Goal: Transaction & Acquisition: Book appointment/travel/reservation

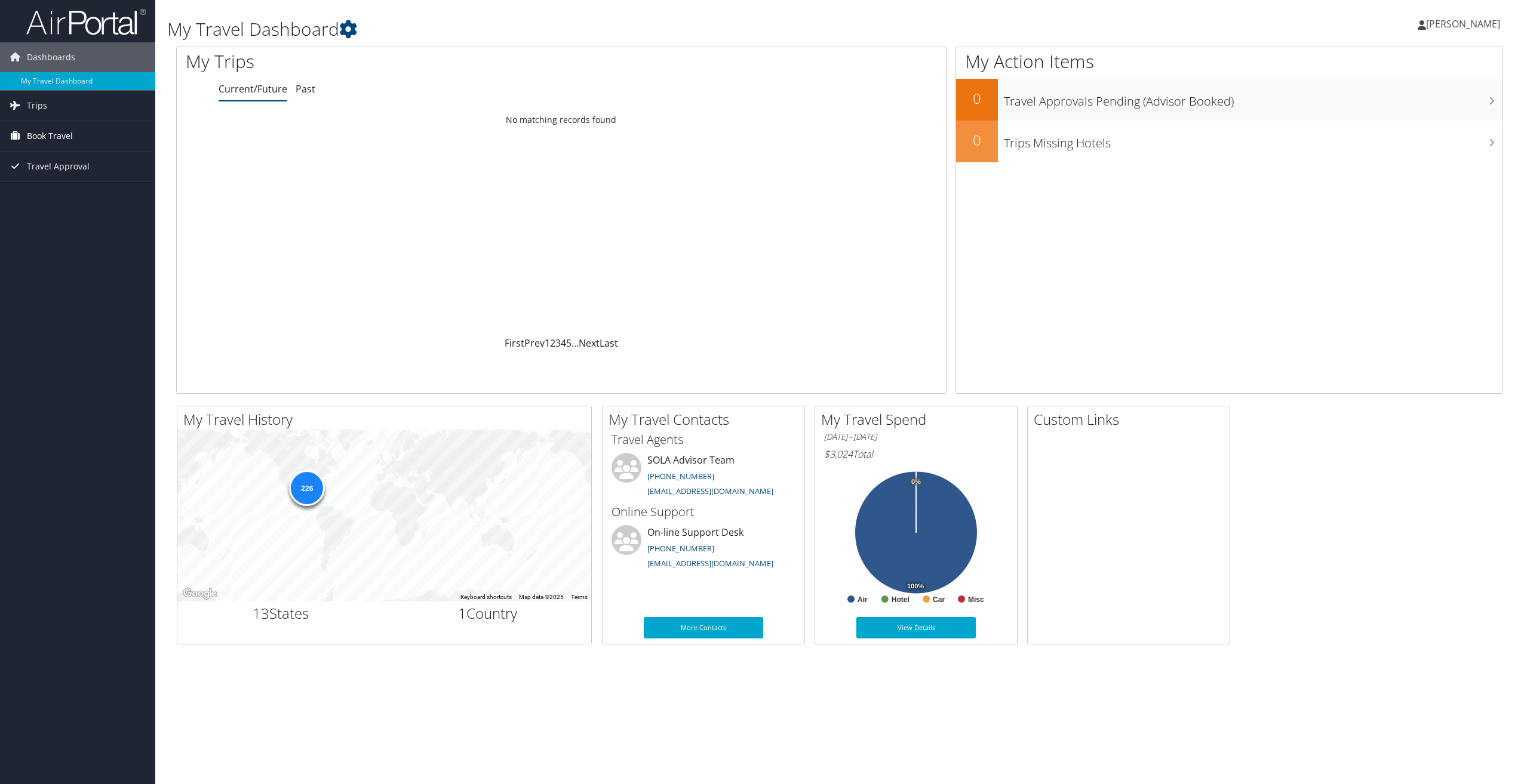
click at [65, 139] on span "Book Travel" at bounding box center [50, 136] width 46 height 30
click at [30, 178] on link "Book/Manage Online Trips" at bounding box center [77, 178] width 155 height 18
